Goal: Task Accomplishment & Management: Manage account settings

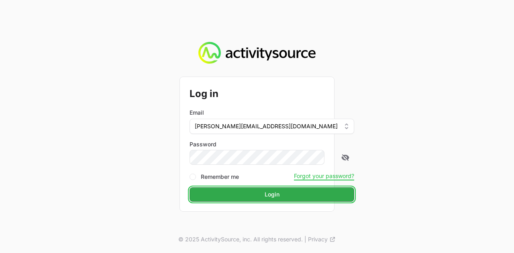
click at [250, 199] on button "Login Login" at bounding box center [271, 194] width 165 height 14
click at [255, 200] on button "Login Login" at bounding box center [271, 194] width 165 height 14
